Goal: Check status

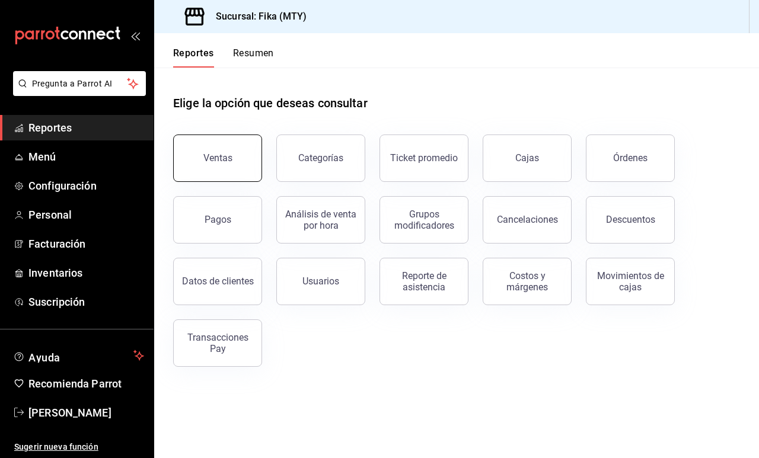
click at [234, 155] on button "Ventas" at bounding box center [217, 158] width 89 height 47
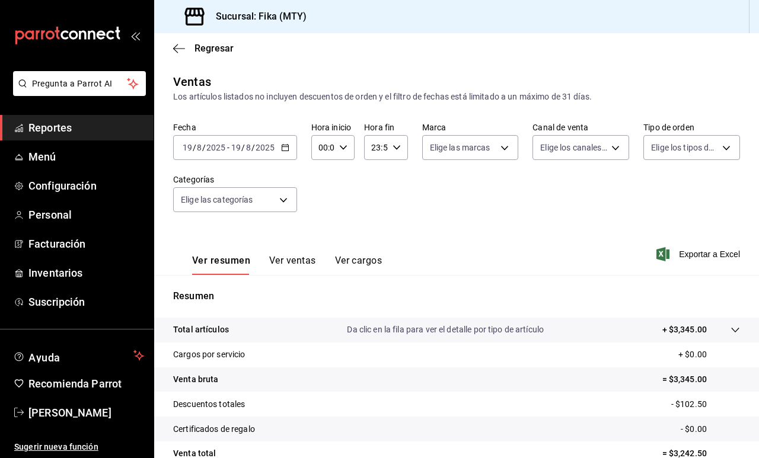
click at [285, 150] on icon "button" at bounding box center [285, 148] width 8 height 8
click at [286, 144] on icon "button" at bounding box center [285, 148] width 8 height 8
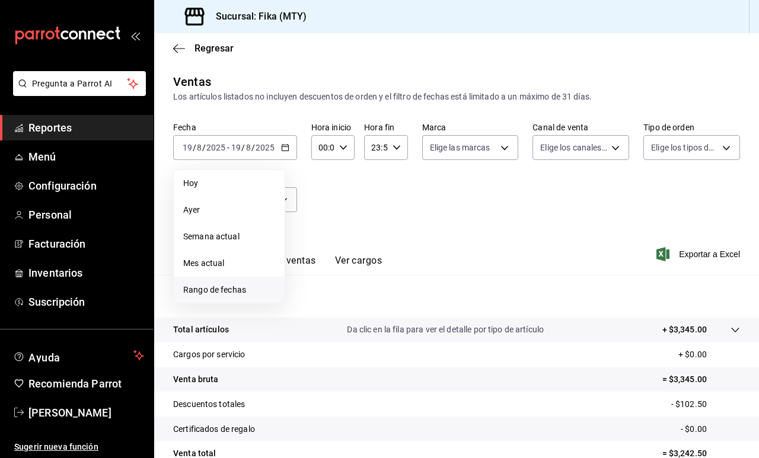
click at [230, 291] on span "Rango de fechas" at bounding box center [229, 290] width 92 height 12
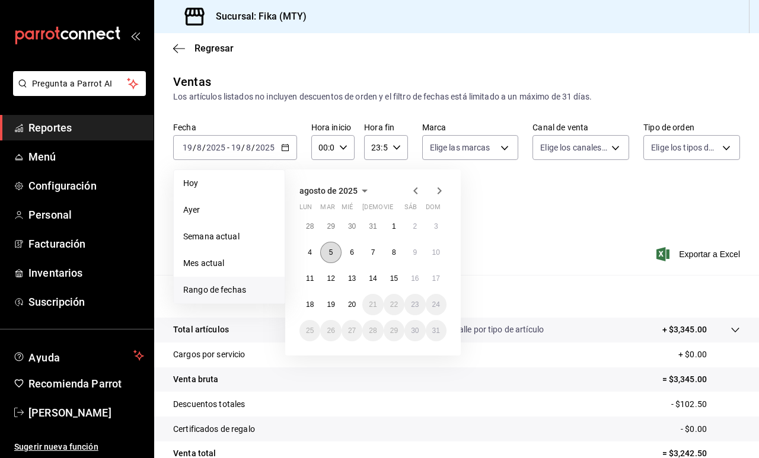
click at [330, 254] on abbr "5" at bounding box center [331, 253] width 4 height 8
click at [359, 305] on button "20" at bounding box center [352, 304] width 21 height 21
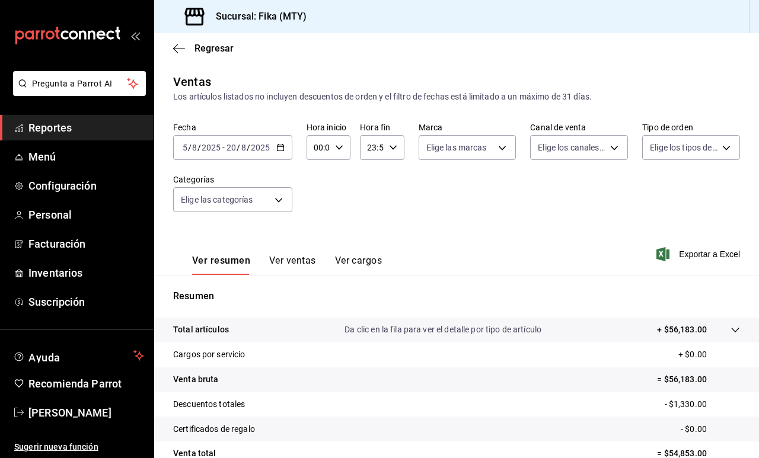
click at [302, 258] on button "Ver ventas" at bounding box center [292, 265] width 47 height 20
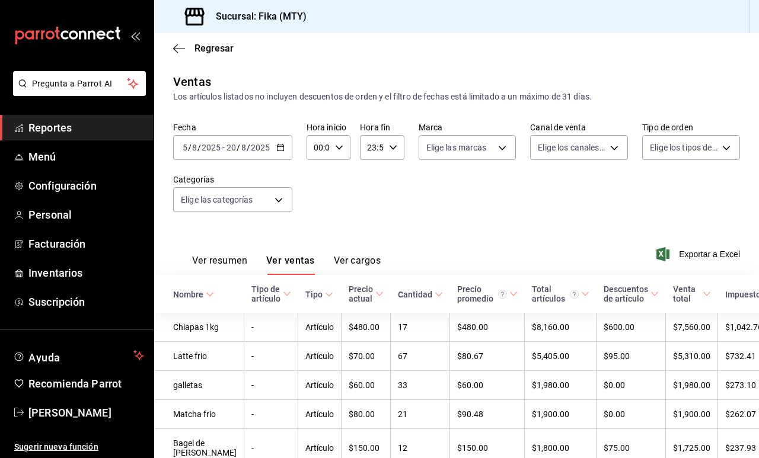
click at [374, 224] on div "Fecha [DATE] [DATE] - [DATE] [DATE] Hora inicio 00:00 Hora inicio Hora fin 23:5…" at bounding box center [456, 174] width 567 height 104
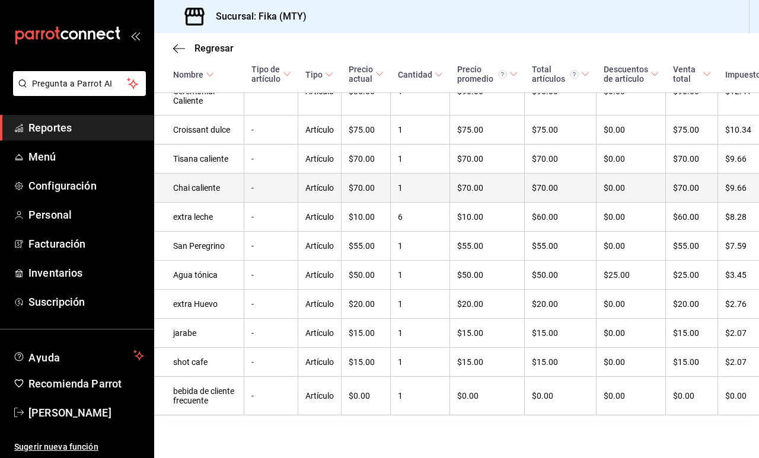
scroll to position [2744, 0]
